Goal: Transaction & Acquisition: Purchase product/service

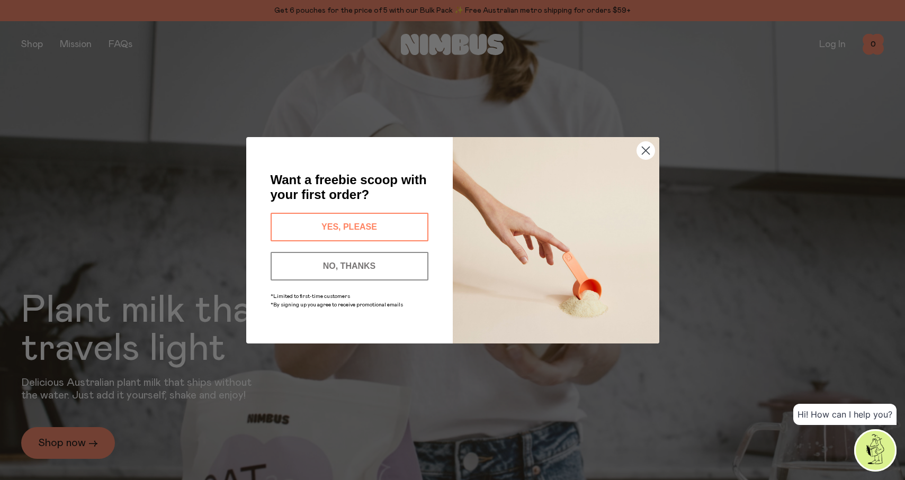
click at [393, 228] on button "YES, PLEASE" at bounding box center [350, 227] width 158 height 29
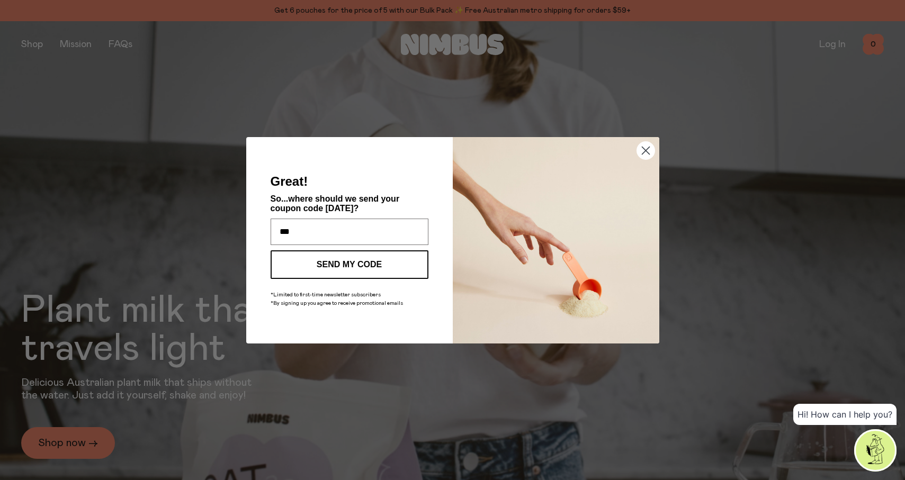
type input "**********"
click at [356, 270] on button "SEND MY CODE" at bounding box center [350, 264] width 158 height 29
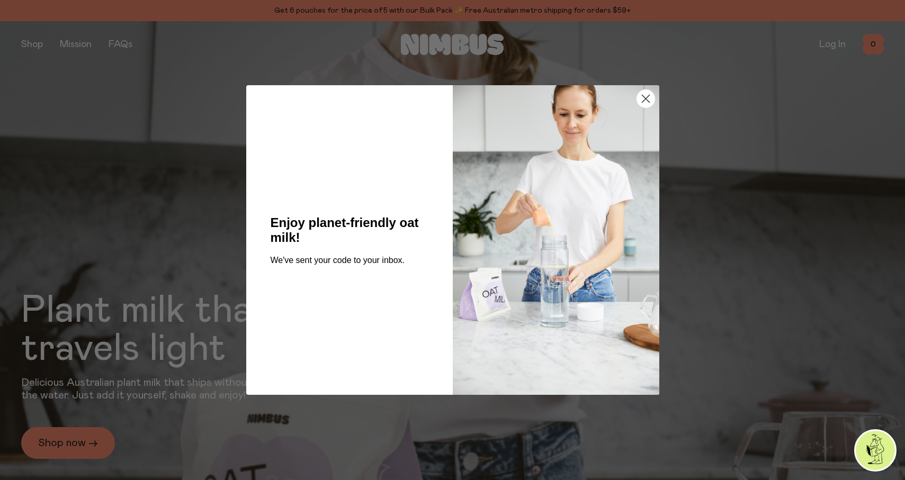
click at [648, 100] on circle "Close dialog" at bounding box center [645, 98] width 17 height 17
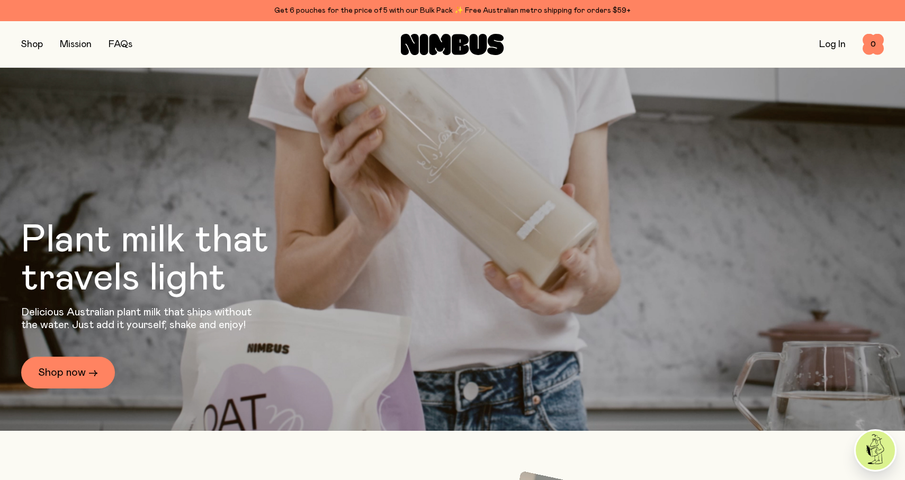
scroll to position [79, 0]
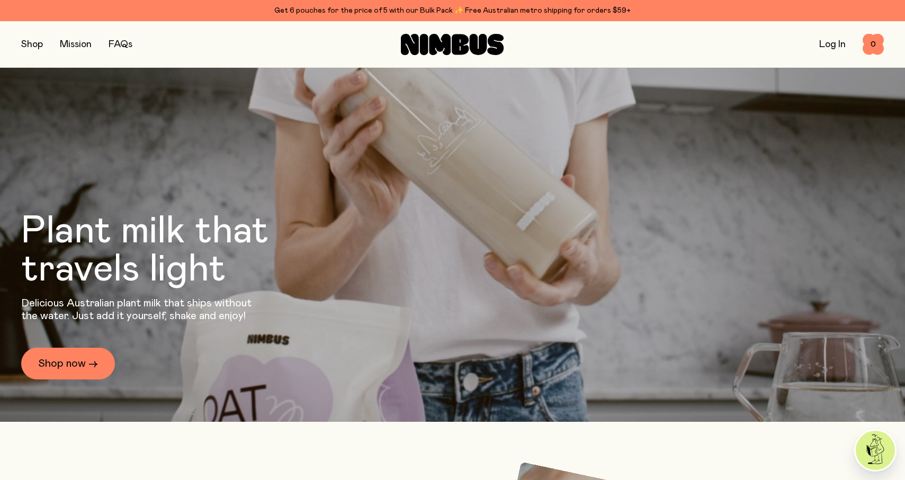
click at [826, 46] on link "Log In" at bounding box center [832, 45] width 26 height 10
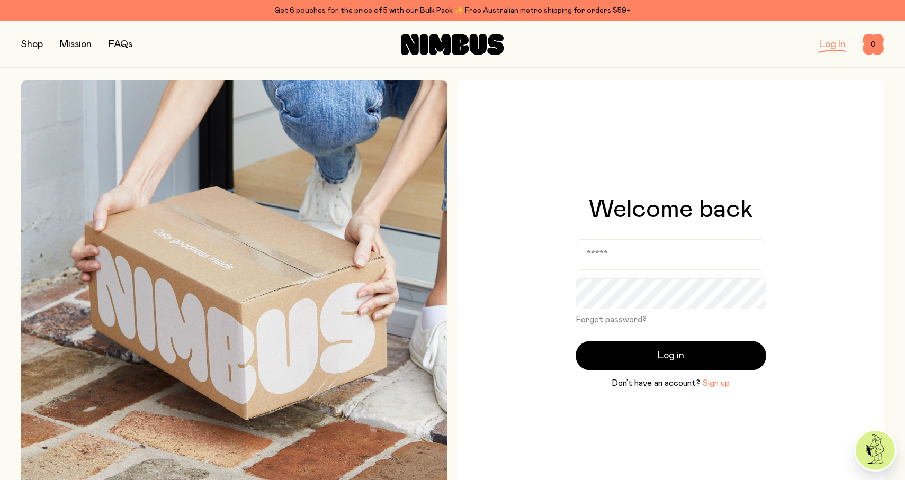
click at [716, 382] on button "Sign up" at bounding box center [716, 383] width 28 height 13
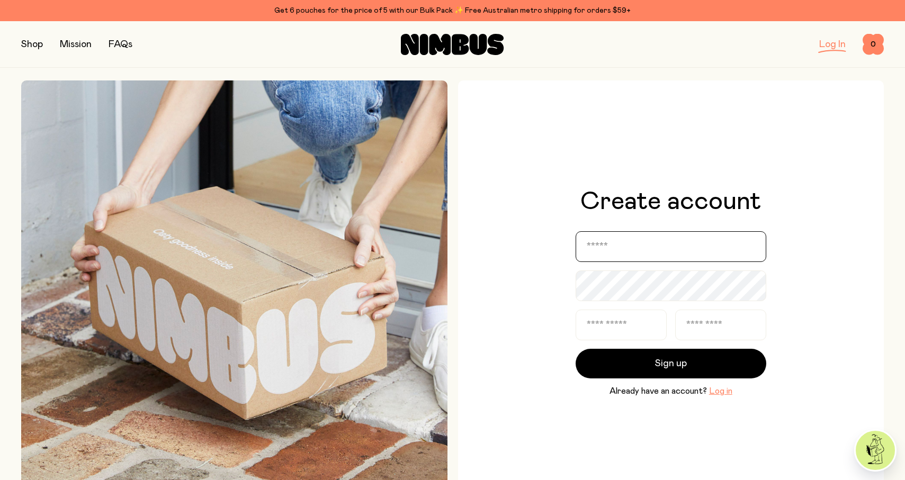
type input "**********"
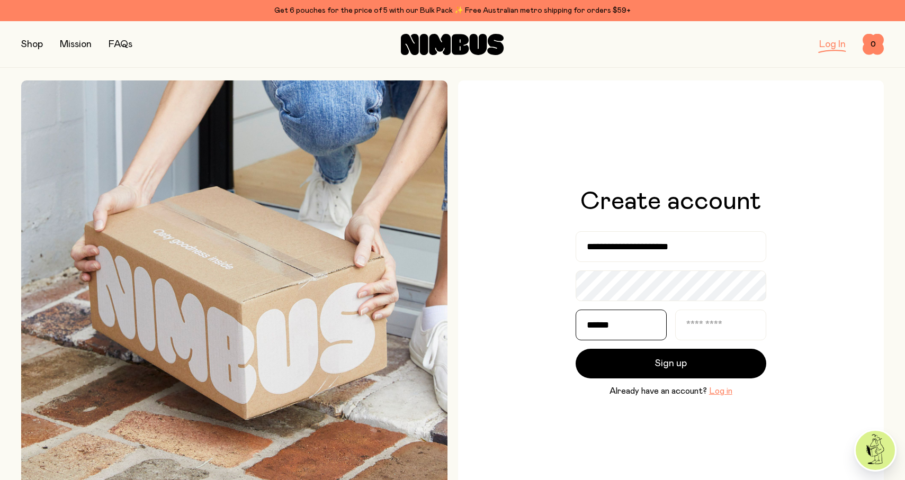
type input "******"
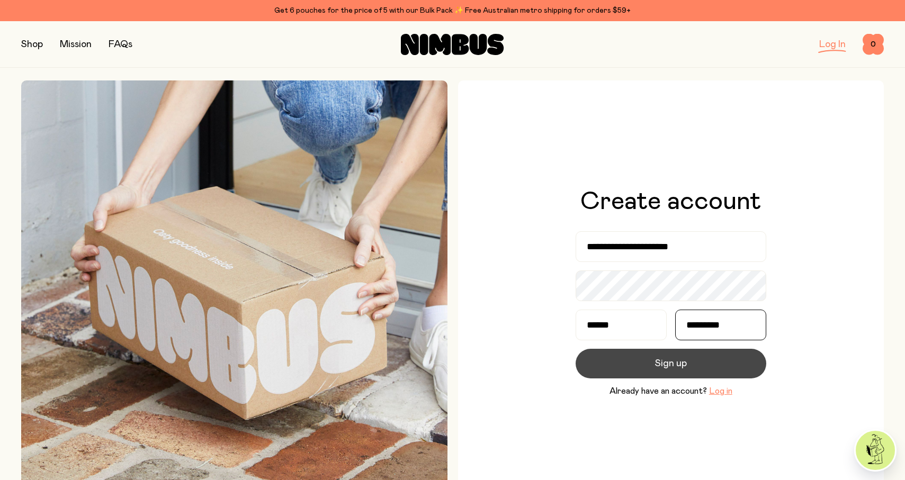
type input "*********"
click at [632, 369] on button "Sign up" at bounding box center [671, 364] width 191 height 30
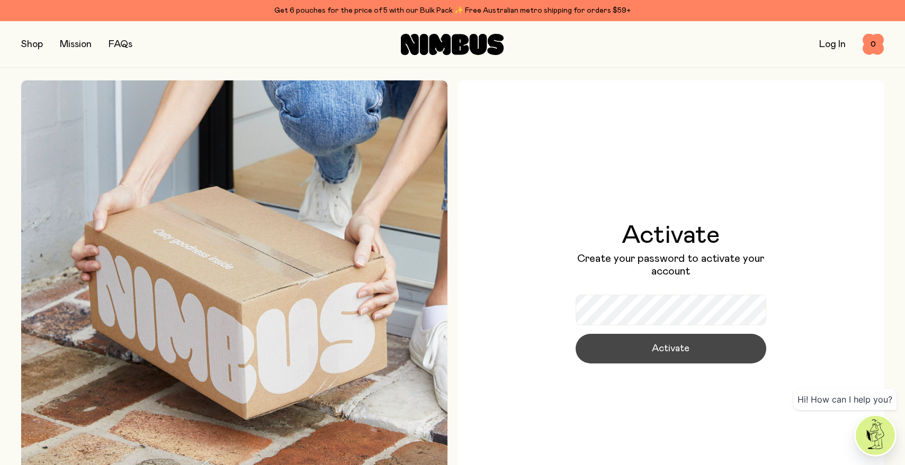
click at [653, 352] on span "Activate" at bounding box center [671, 349] width 38 height 15
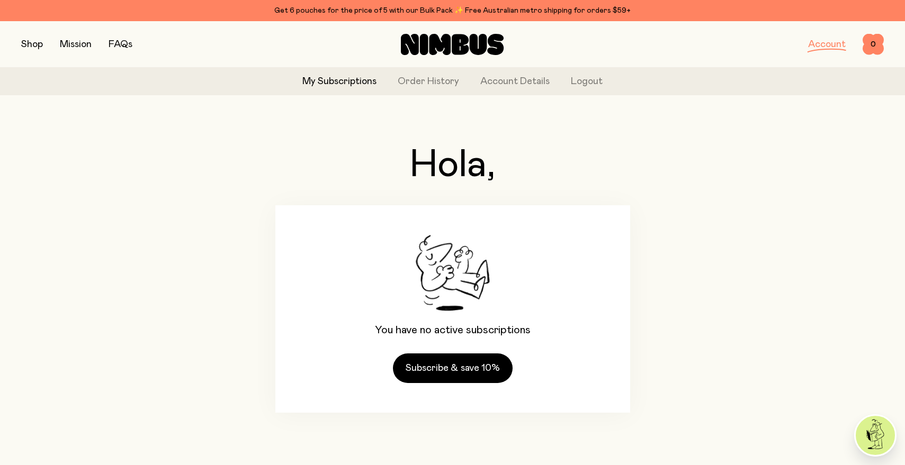
click at [29, 46] on button "button" at bounding box center [32, 44] width 22 height 15
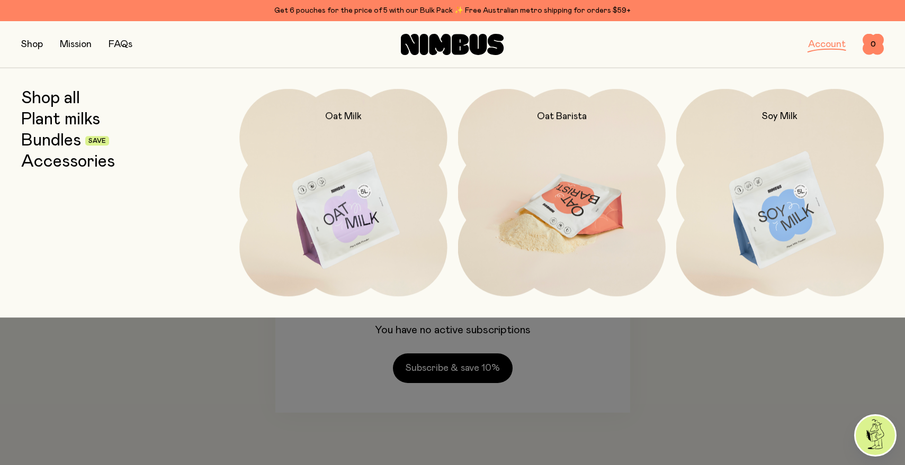
click at [583, 214] on img at bounding box center [562, 211] width 208 height 244
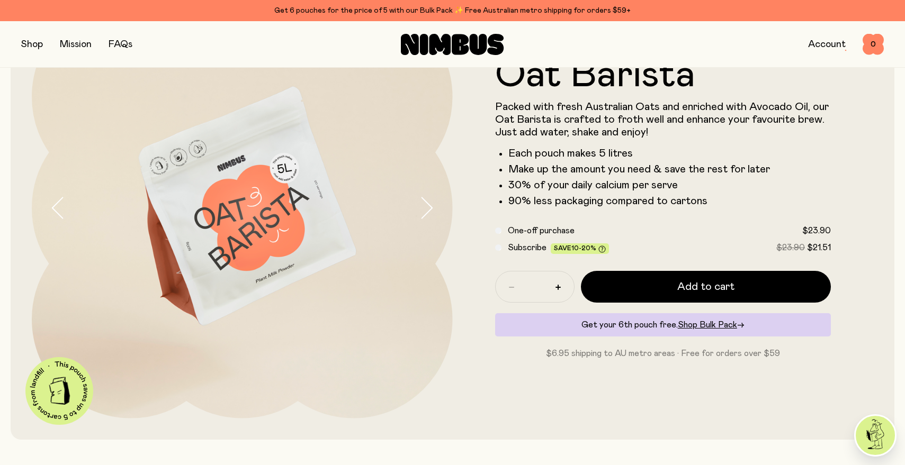
scroll to position [105, 0]
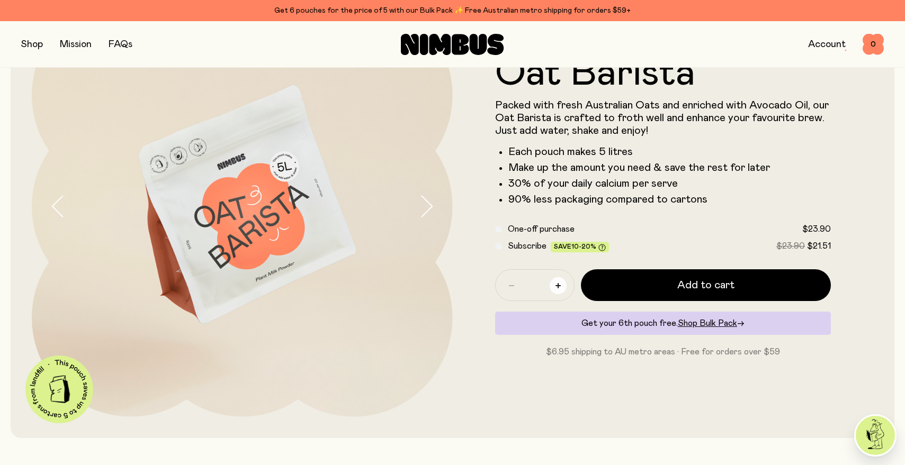
click at [557, 283] on button "button" at bounding box center [558, 285] width 17 height 17
type input "*"
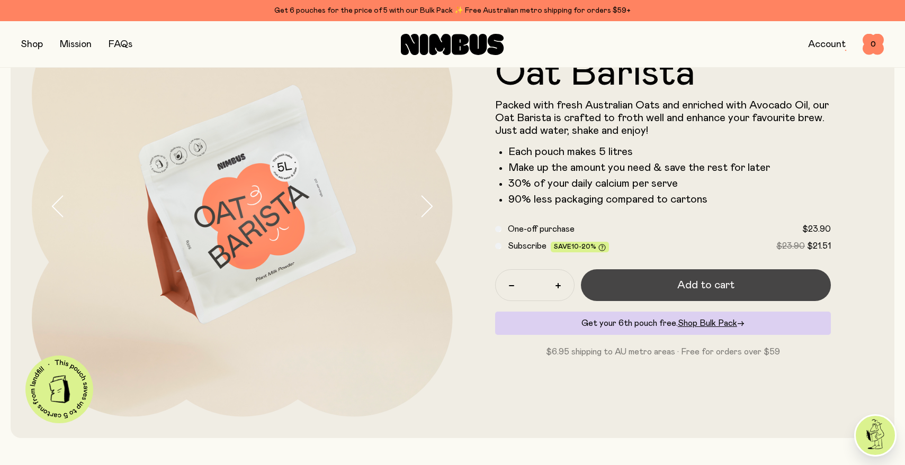
click at [659, 285] on button "Add to cart" at bounding box center [706, 286] width 250 height 32
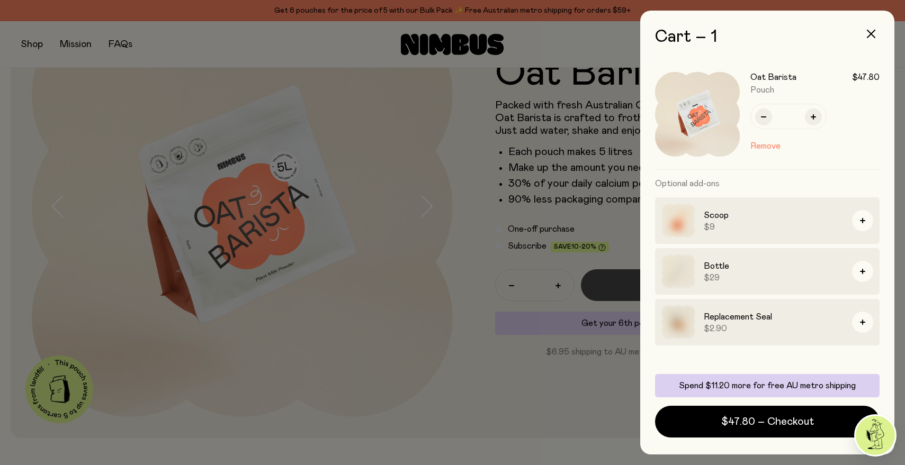
scroll to position [0, 0]
click at [864, 273] on icon "button" at bounding box center [862, 271] width 5 height 5
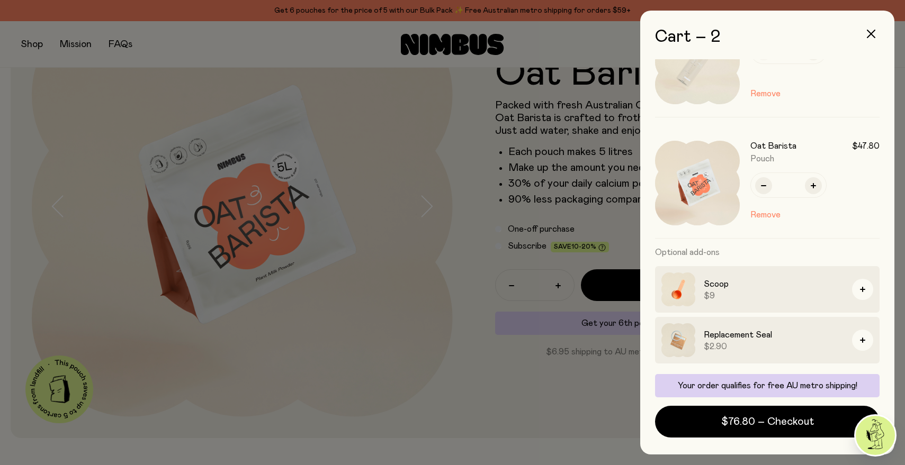
scroll to position [52, 0]
click at [590, 381] on div at bounding box center [452, 232] width 905 height 465
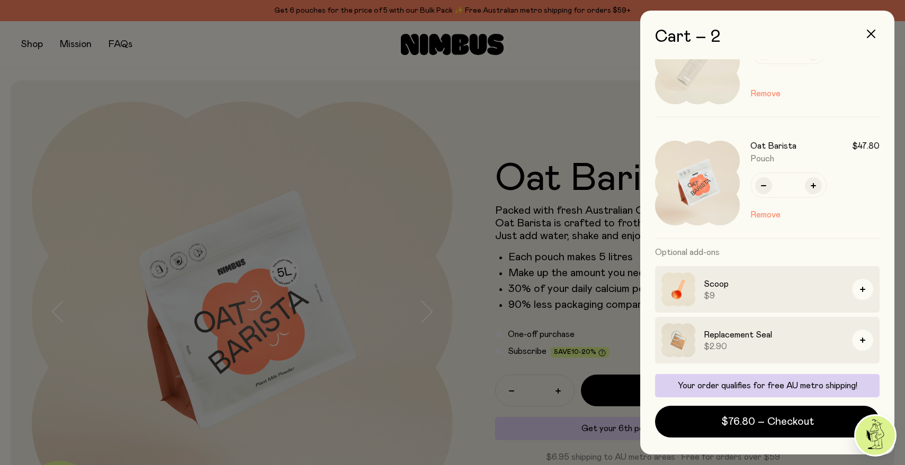
scroll to position [105, 0]
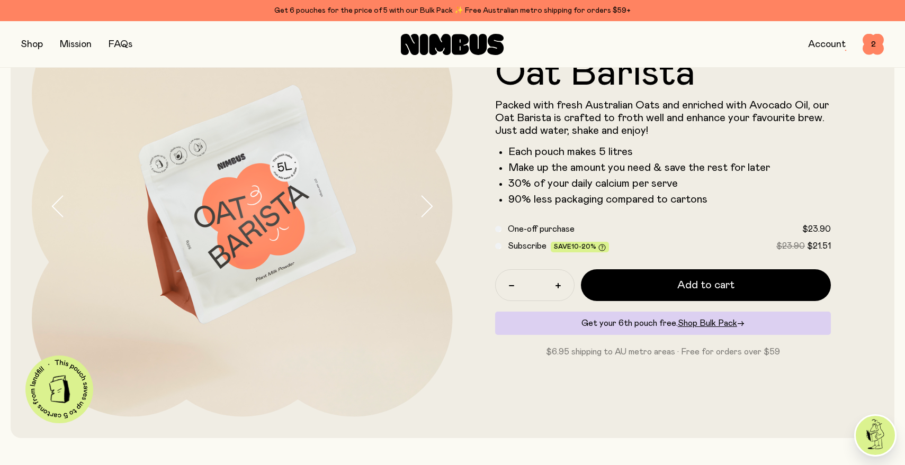
click at [26, 44] on button "button" at bounding box center [32, 44] width 22 height 15
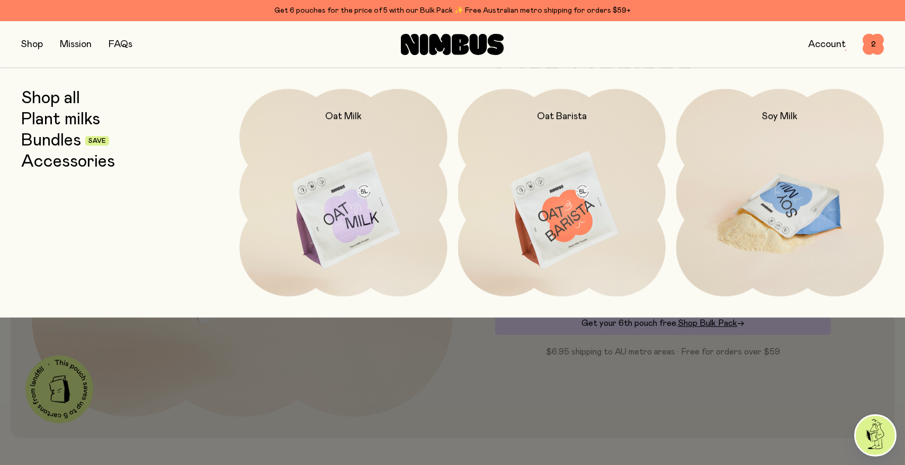
click at [776, 205] on img at bounding box center [780, 211] width 208 height 244
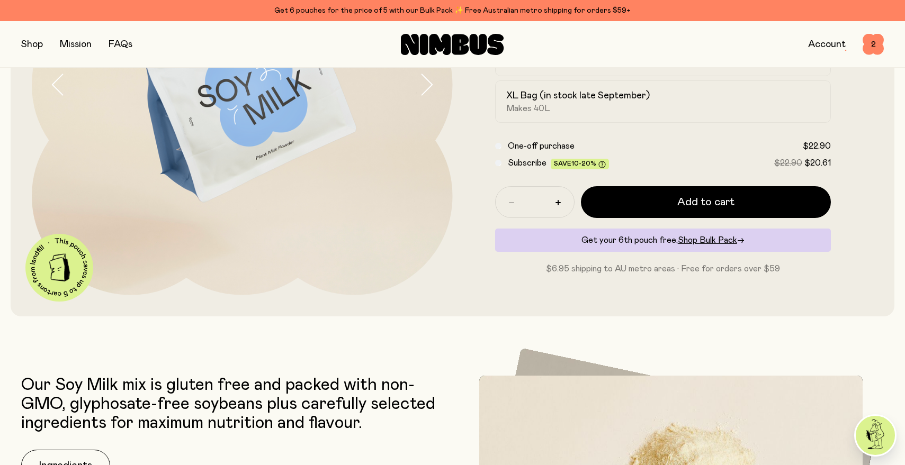
scroll to position [248, 0]
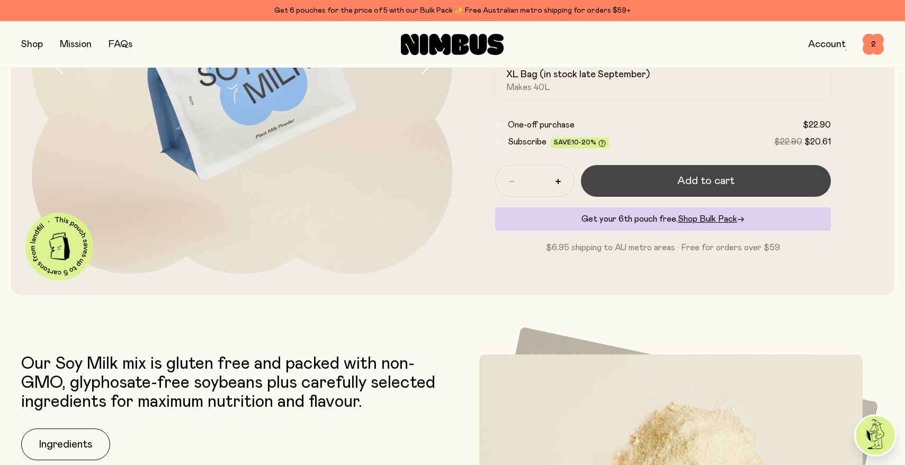
click at [687, 177] on span "Add to cart" at bounding box center [705, 181] width 57 height 15
